Goal: Task Accomplishment & Management: Manage account settings

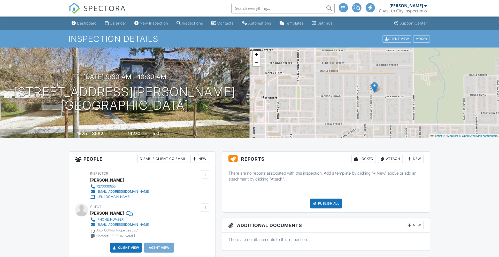
click at [390, 160] on div "Attach" at bounding box center [390, 159] width 25 height 8
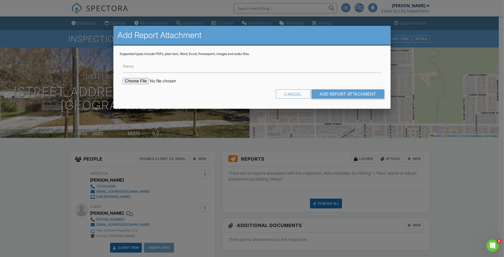
click at [135, 82] on input "file" at bounding box center [167, 81] width 88 height 6
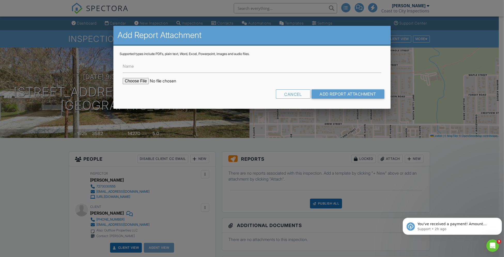
type input "C:\fakepath\Oman 4-point 1210 Jackson Rd.pdf"
click at [341, 93] on input "Add Report Attachment" at bounding box center [348, 93] width 73 height 9
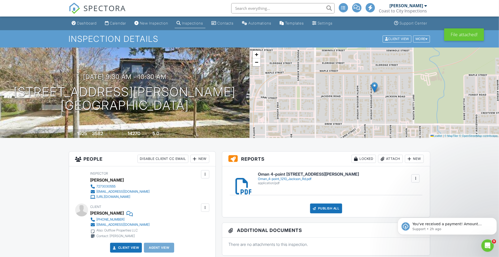
click at [330, 209] on div "Publish All" at bounding box center [326, 209] width 32 height 10
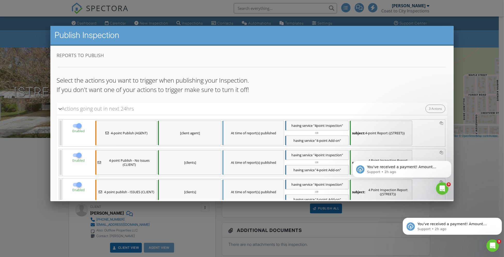
click at [78, 128] on div at bounding box center [79, 125] width 9 height 9
checkbox input "false"
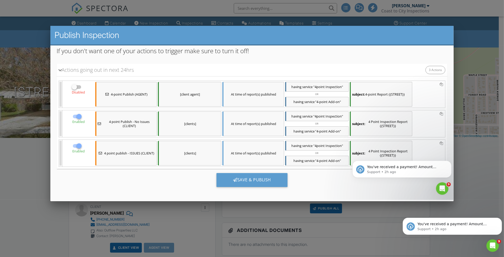
click at [79, 144] on div at bounding box center [79, 145] width 9 height 9
checkbox input "false"
click at [381, 121] on div "subject: 4 Point Inspection Report {{STREET}}" at bounding box center [381, 123] width 63 height 25
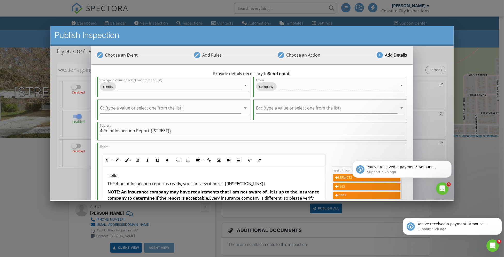
scroll to position [0, 0]
click at [267, 183] on p "The 4-point Inspection report is ready, you can view it here: {{INSPECTION_LINK…" at bounding box center [215, 183] width 214 height 6
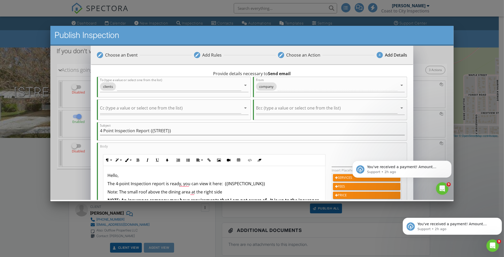
click at [120, 191] on p "Note: The small roof above the dining area at the right side" at bounding box center [215, 192] width 214 height 6
click at [296, 191] on p "Note: I was unable to find a permit for the small roof above the dining area at…" at bounding box center [215, 192] width 214 height 6
drag, startPoint x: 117, startPoint y: 190, endPoint x: 108, endPoint y: 190, distance: 9.3
click at [108, 190] on p "Note: I was unable to find a permit for the small roof above the dining area at…" at bounding box center [215, 195] width 214 height 12
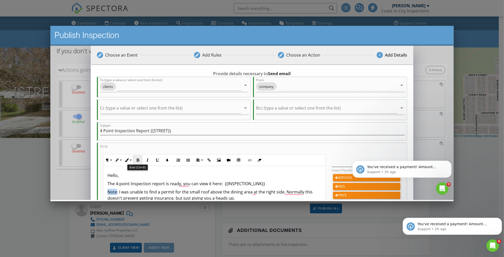
click at [139, 158] on icon "button" at bounding box center [138, 160] width 4 height 4
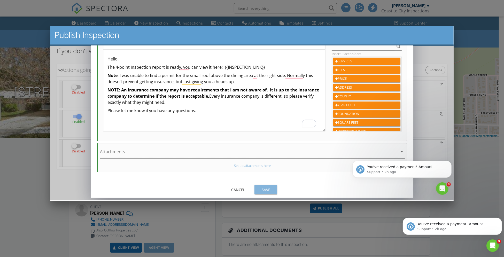
click at [267, 188] on div "Save" at bounding box center [266, 189] width 14 height 5
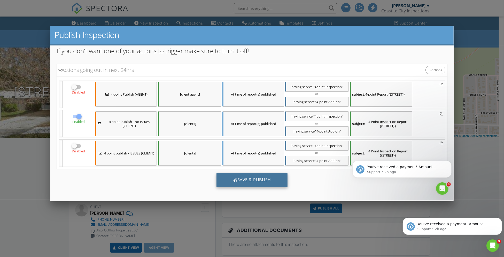
click at [259, 175] on div "Save & Publish" at bounding box center [252, 180] width 71 height 14
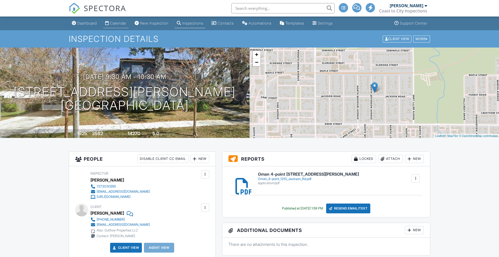
drag, startPoint x: 112, startPoint y: 24, endPoint x: 116, endPoint y: 64, distance: 40.0
click at [112, 24] on div "Calendar" at bounding box center [118, 23] width 16 height 4
